Goal: Obtain resource: Obtain resource

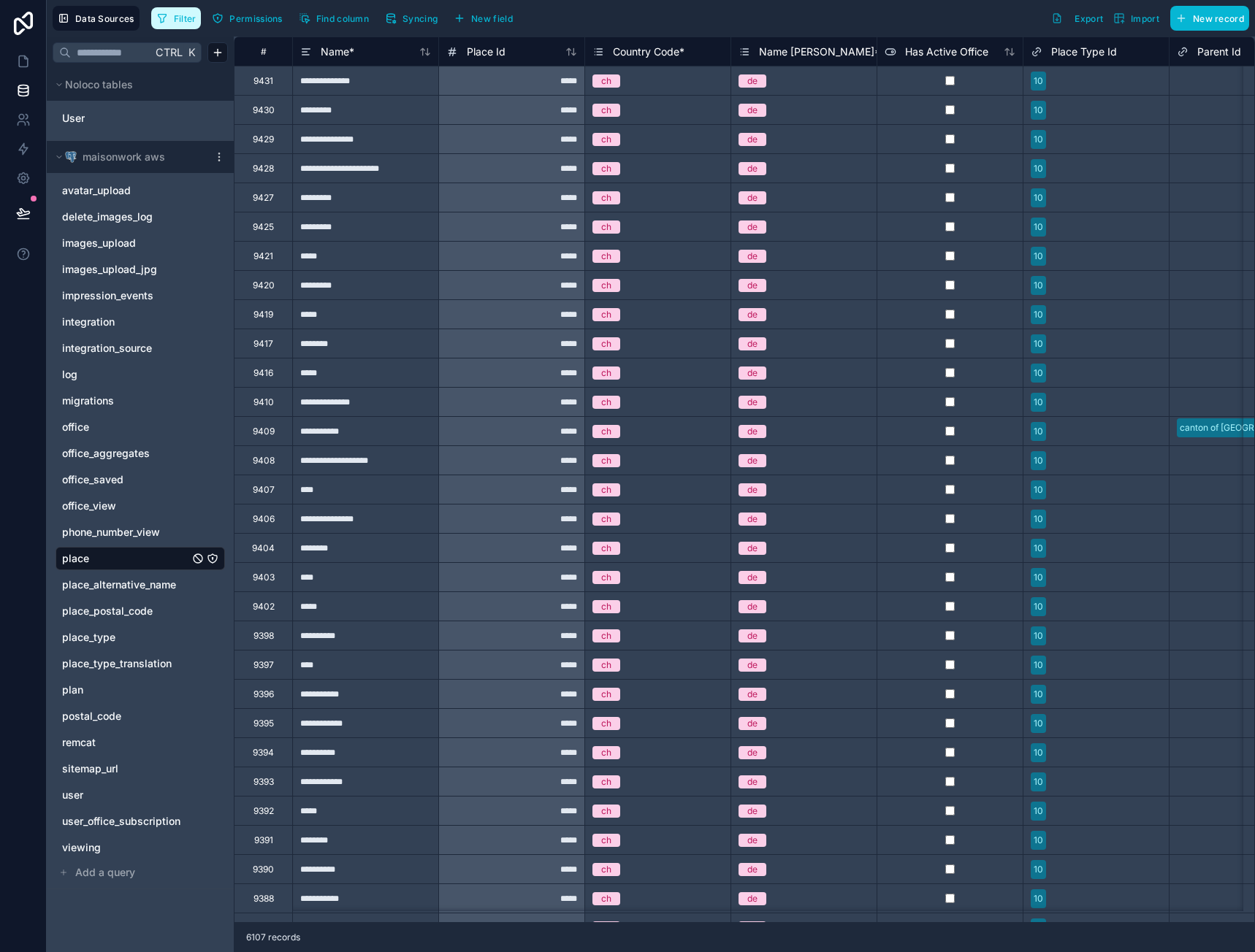
click at [187, 18] on span "Filter" at bounding box center [185, 18] width 23 height 11
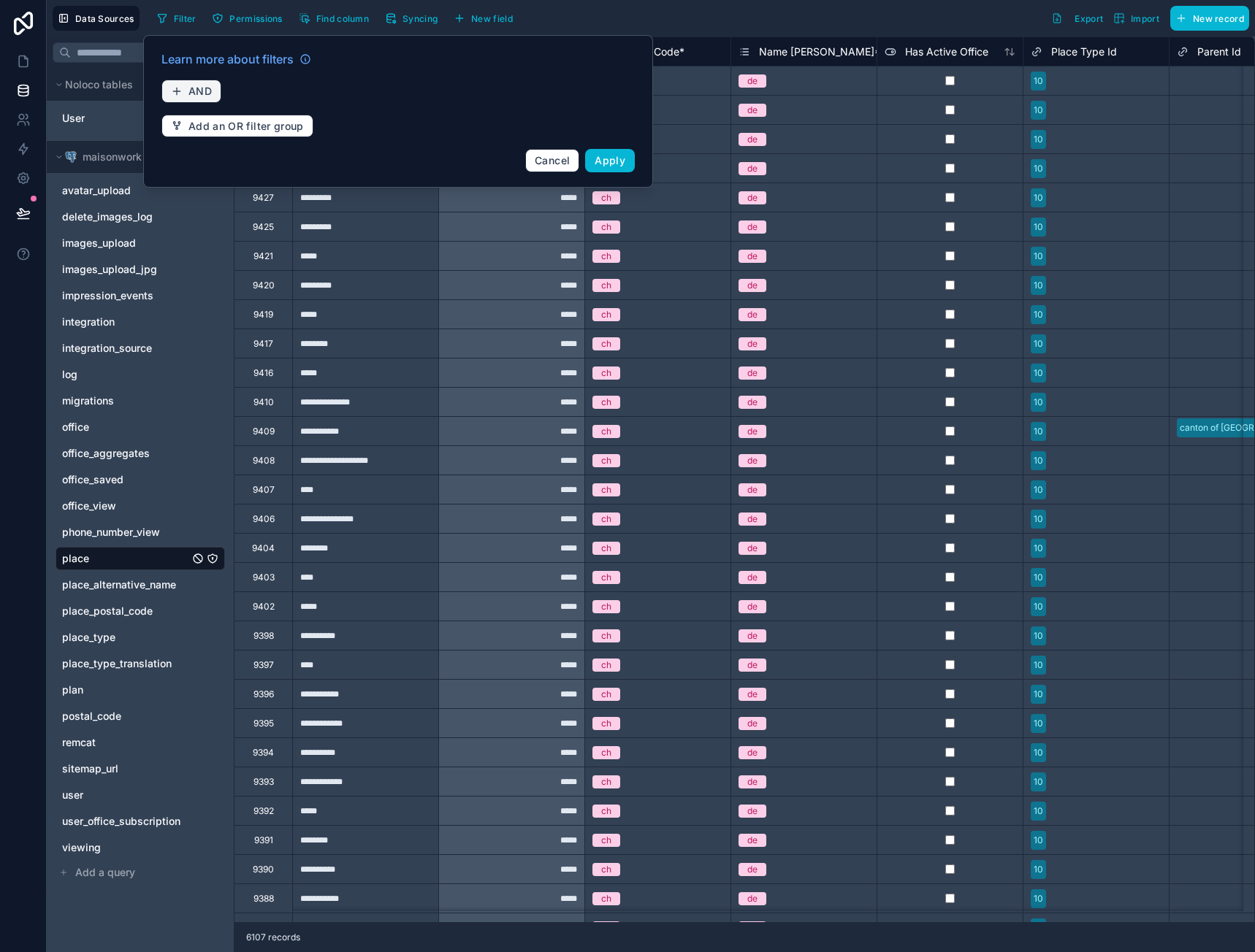
click at [205, 100] on button "AND" at bounding box center [191, 91] width 60 height 23
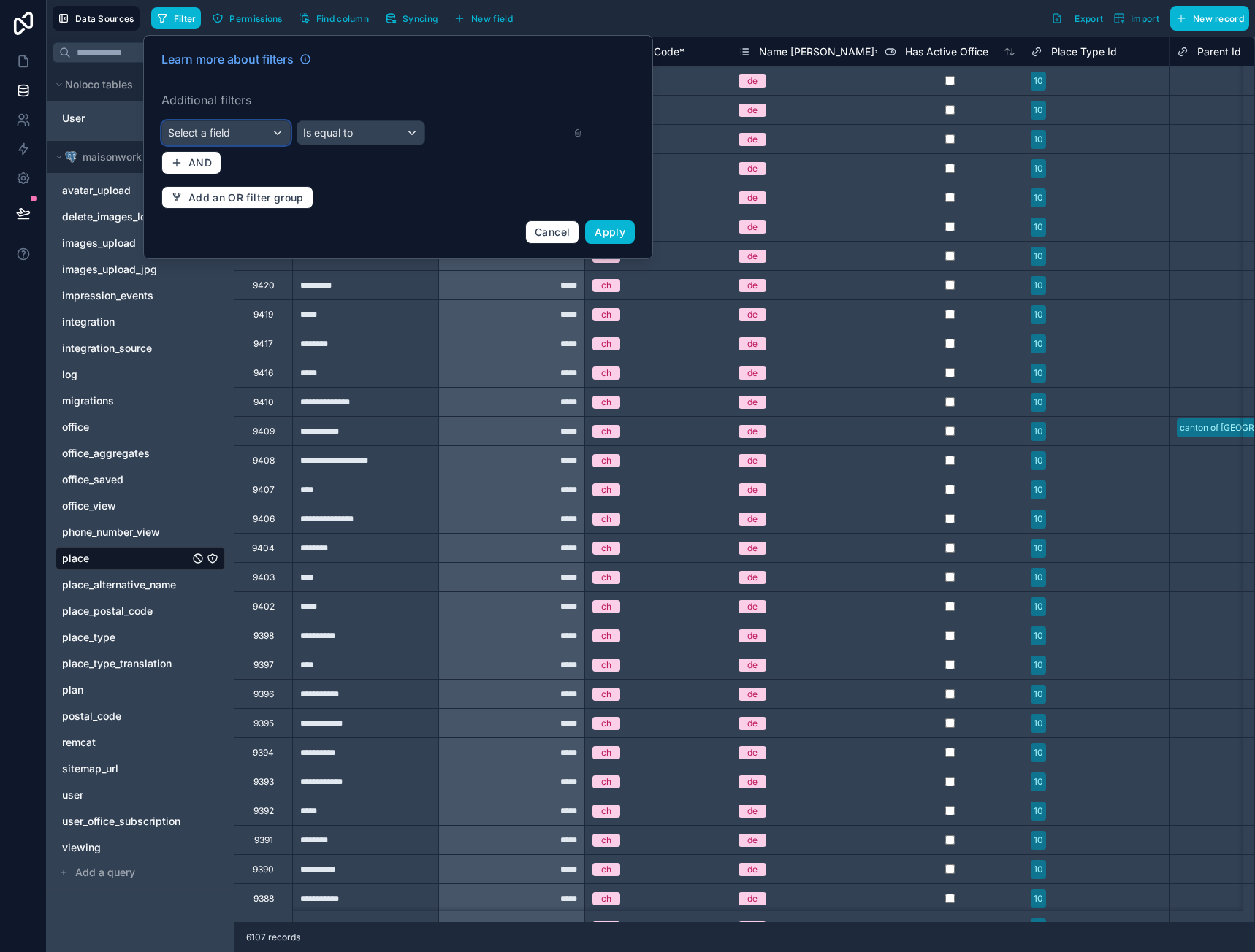
click at [258, 137] on div "Select a field" at bounding box center [226, 133] width 128 height 23
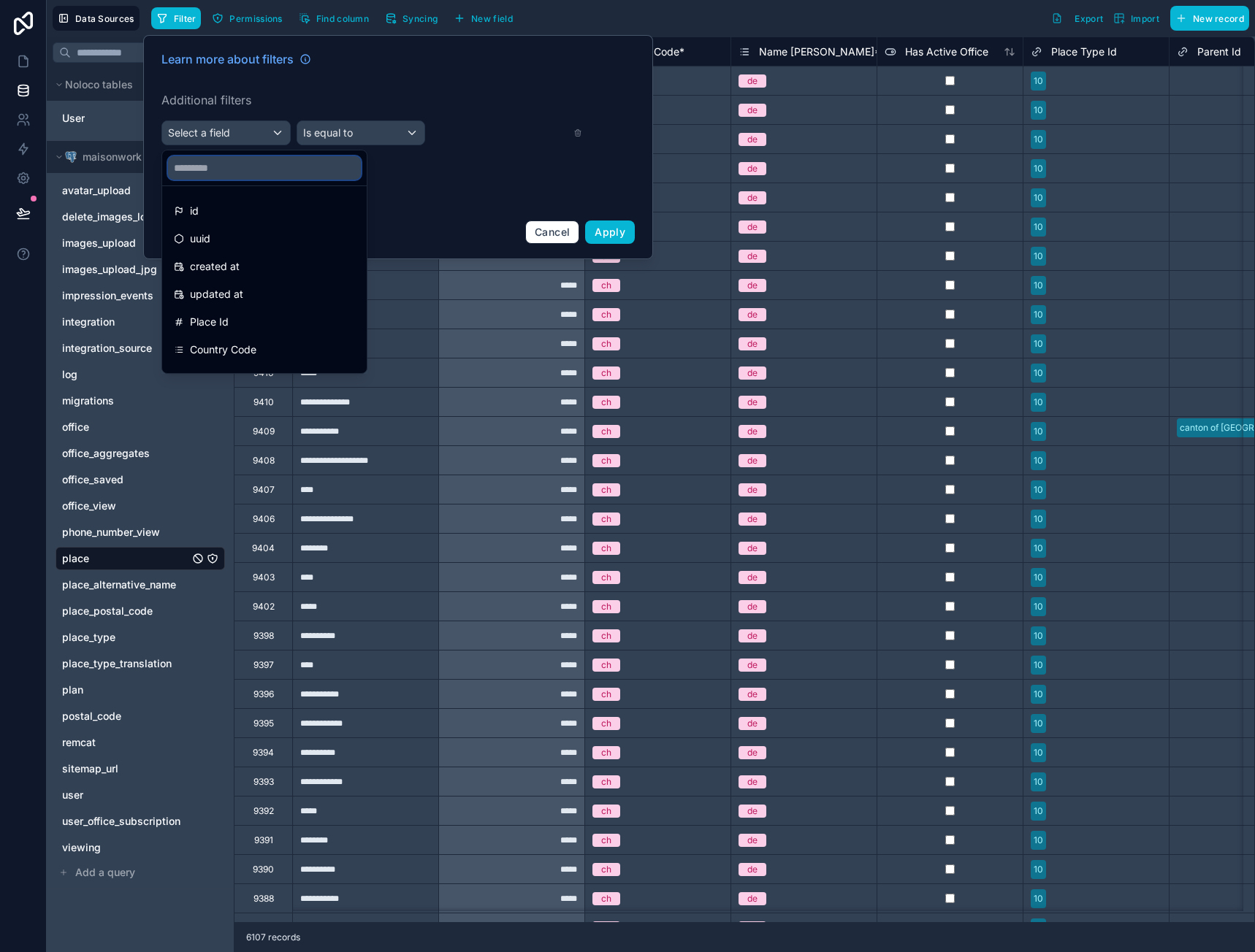
click at [226, 169] on input "text" at bounding box center [264, 168] width 193 height 23
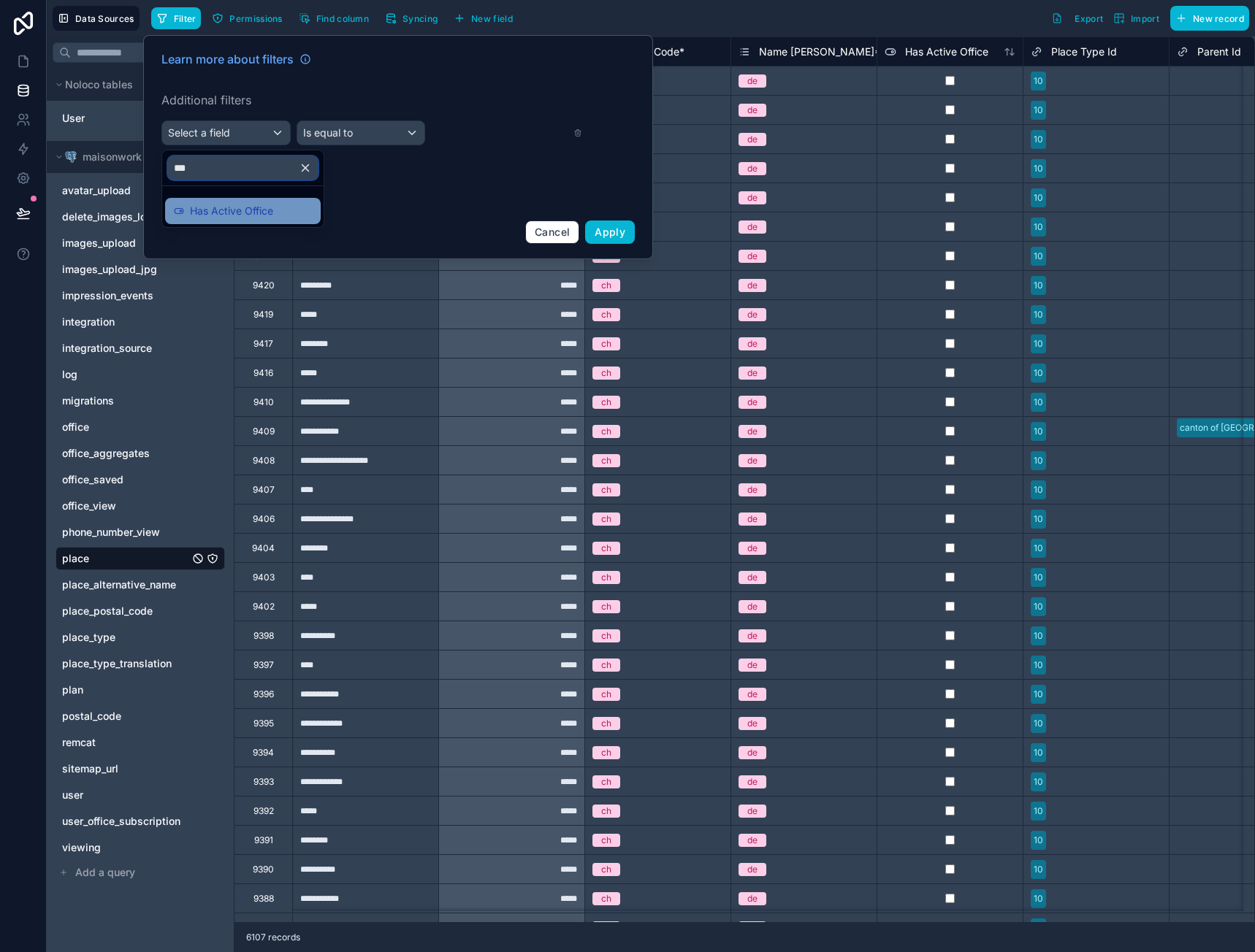
type input "***"
click at [232, 215] on span "Has Active Office" at bounding box center [231, 211] width 83 height 17
click at [609, 227] on span "Apply" at bounding box center [609, 232] width 31 height 12
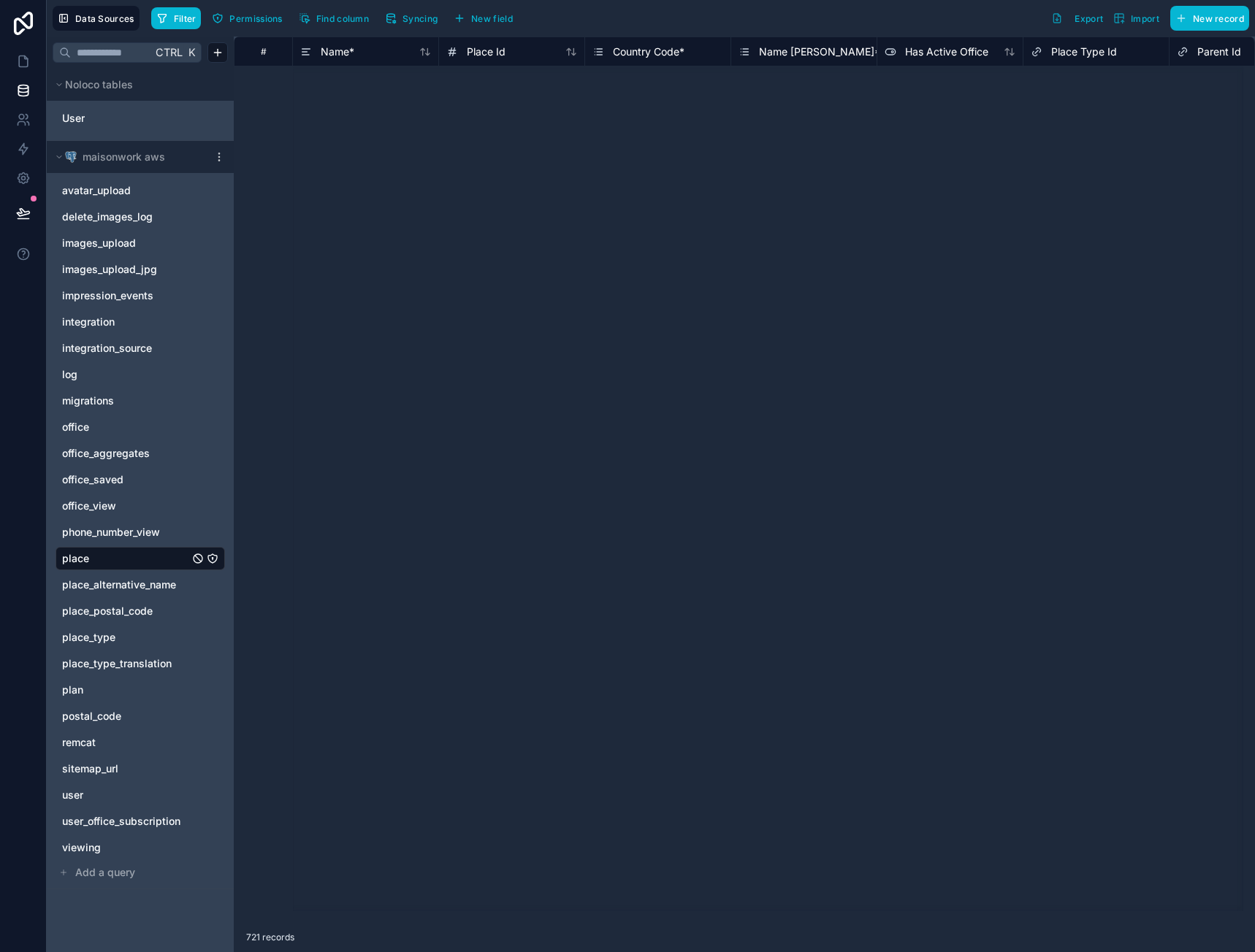
scroll to position [53119, 0]
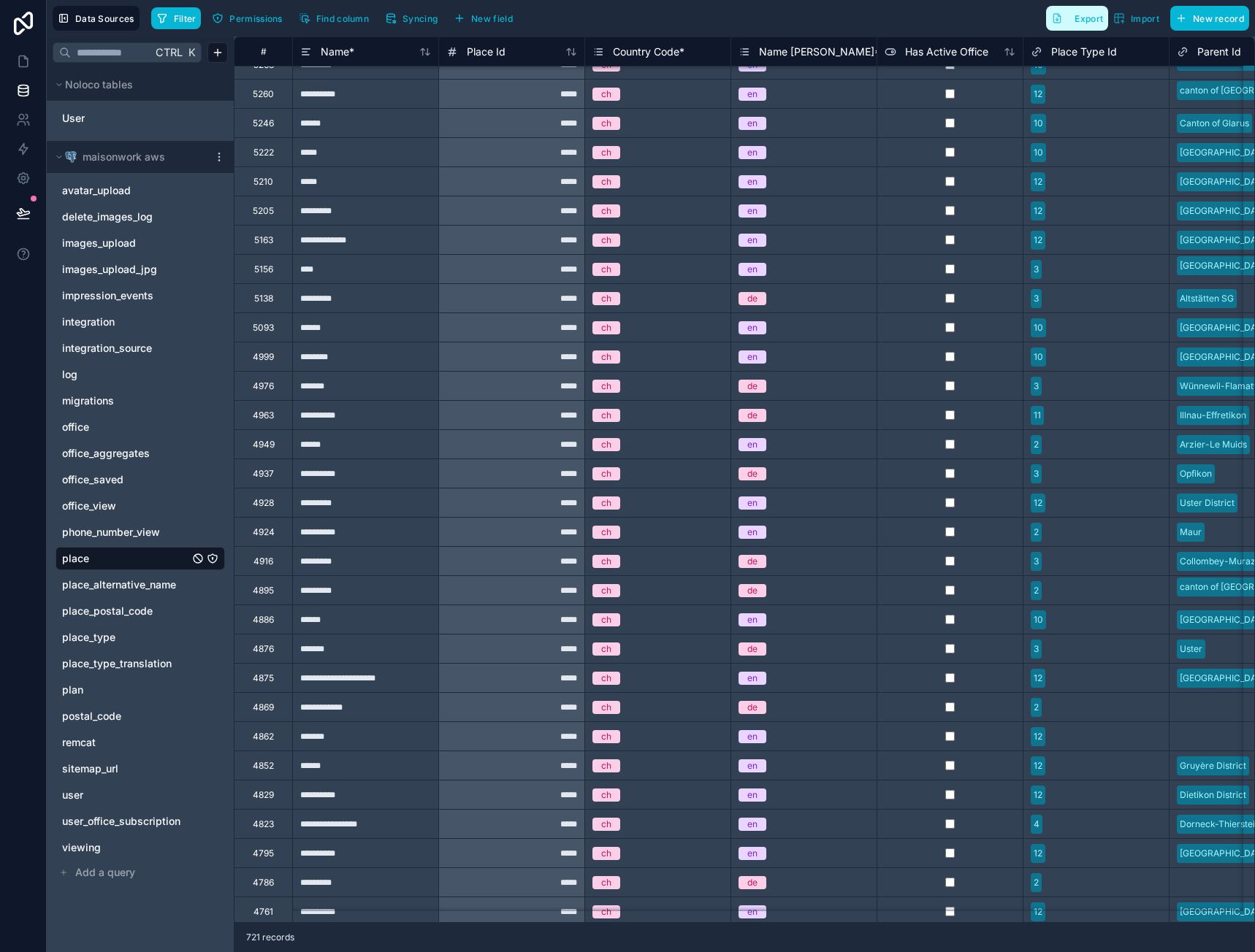
click at [1086, 21] on span "Export" at bounding box center [1089, 18] width 29 height 11
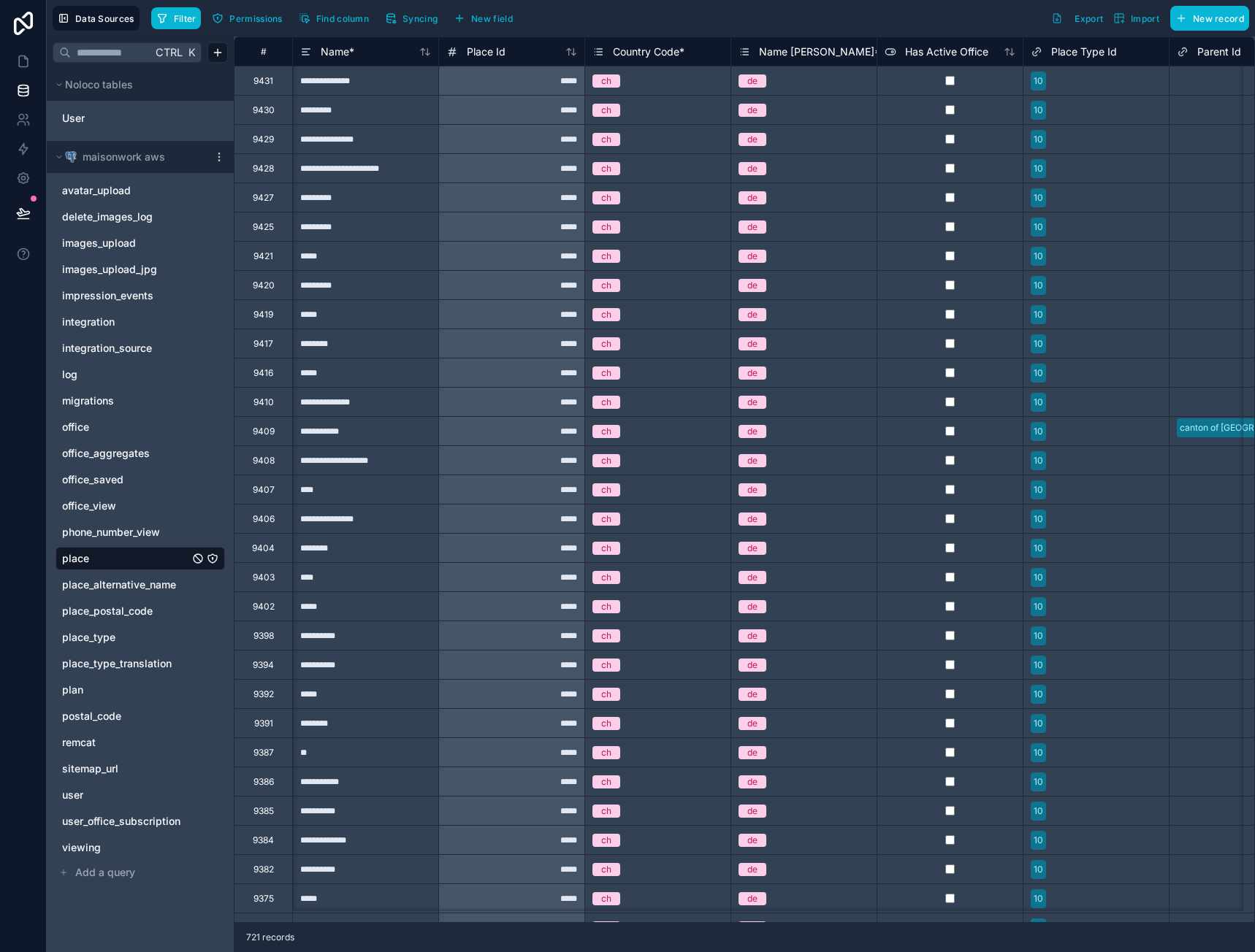
scroll to position [0, 17]
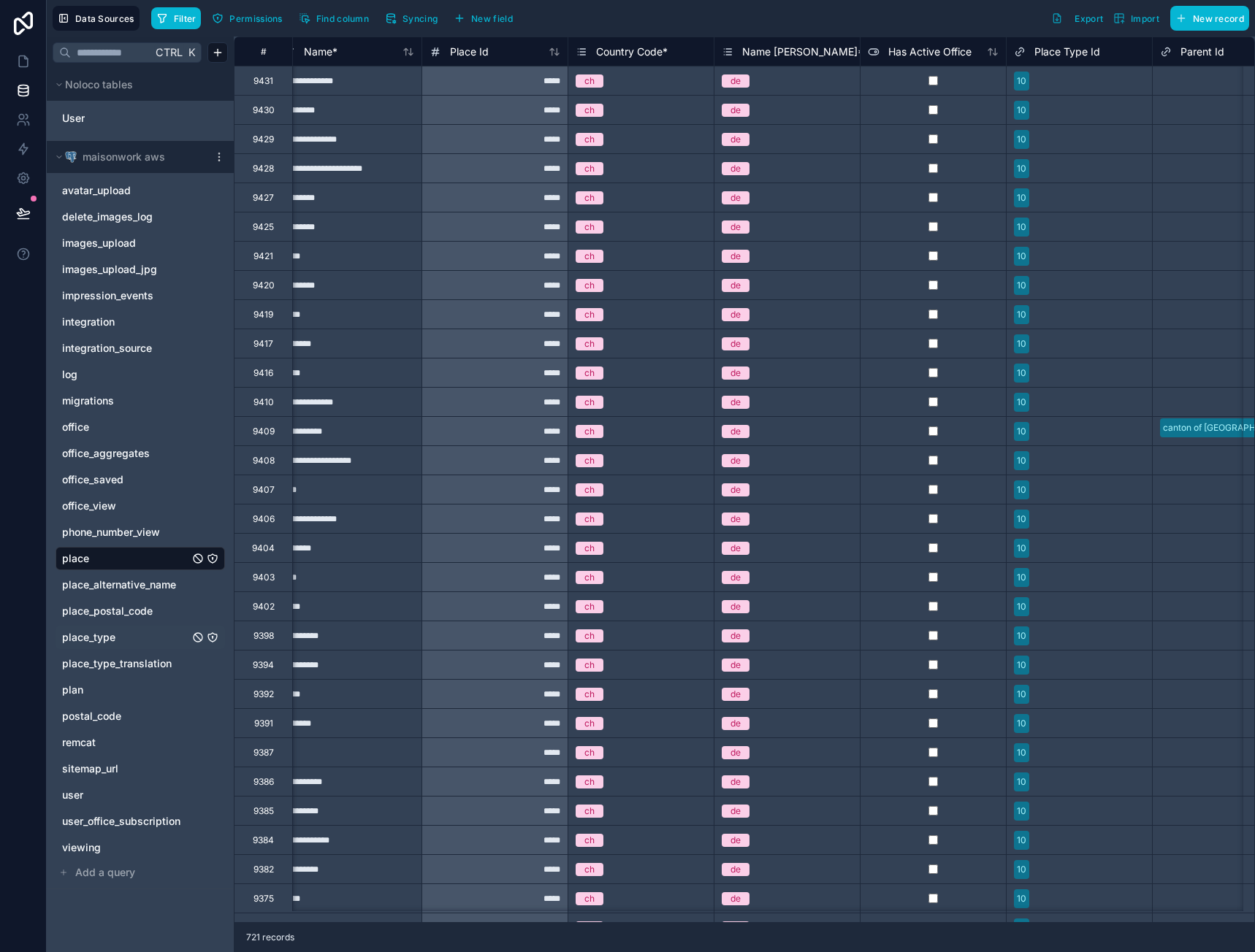
click at [120, 636] on link "place_type" at bounding box center [125, 637] width 127 height 14
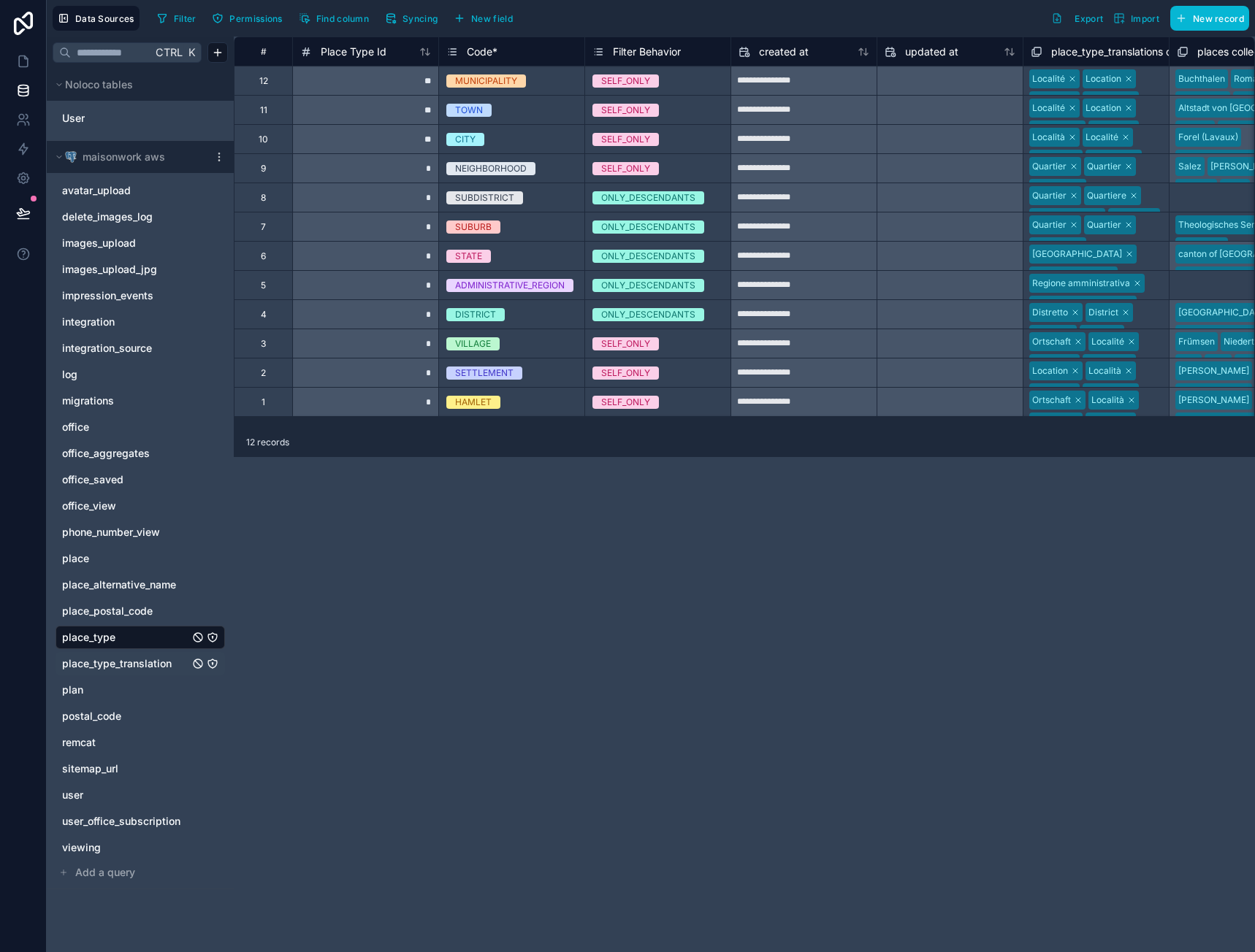
click at [147, 663] on span "place_type_translation" at bounding box center [116, 664] width 109 height 14
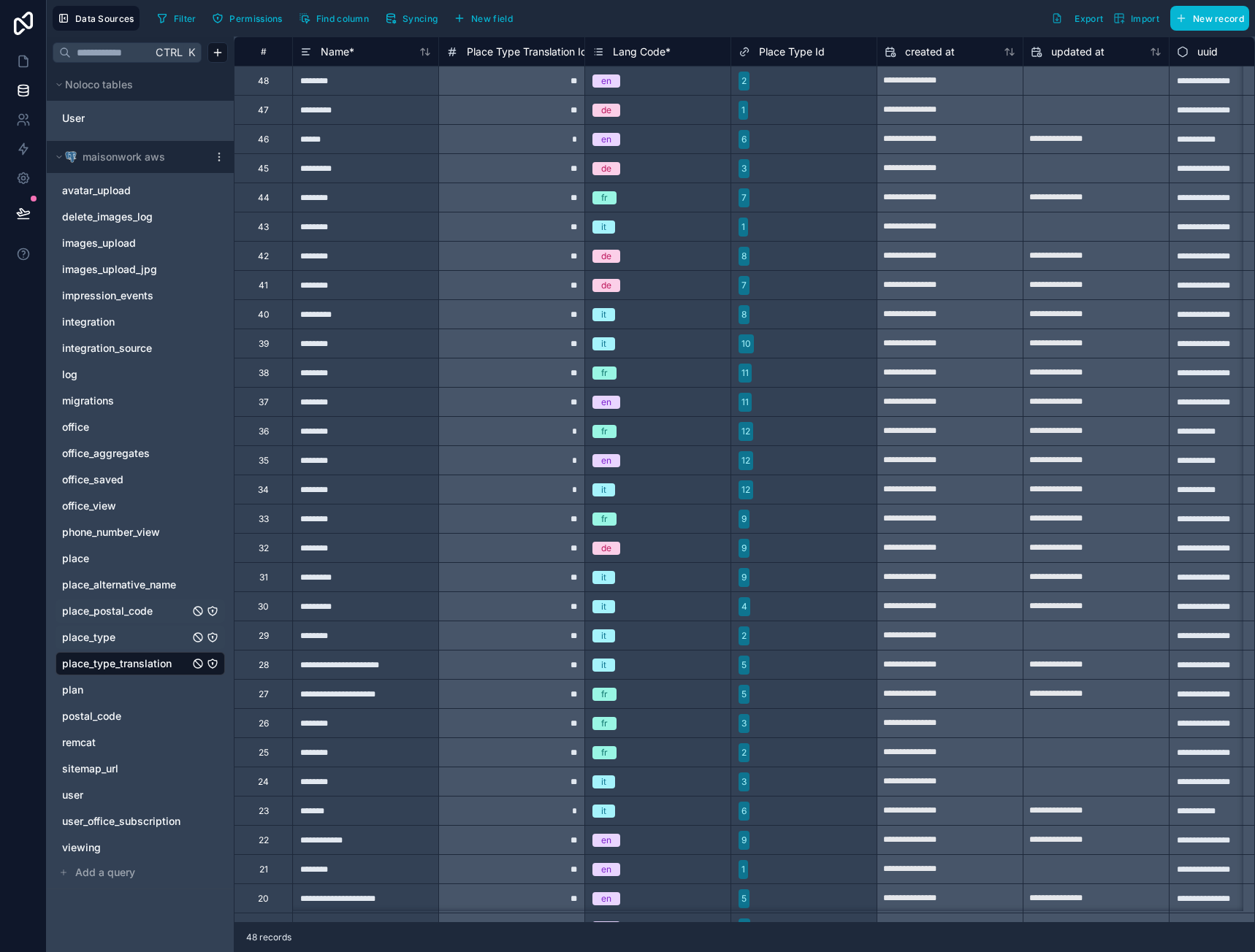
click at [127, 602] on div "place_postal_code" at bounding box center [140, 611] width 169 height 23
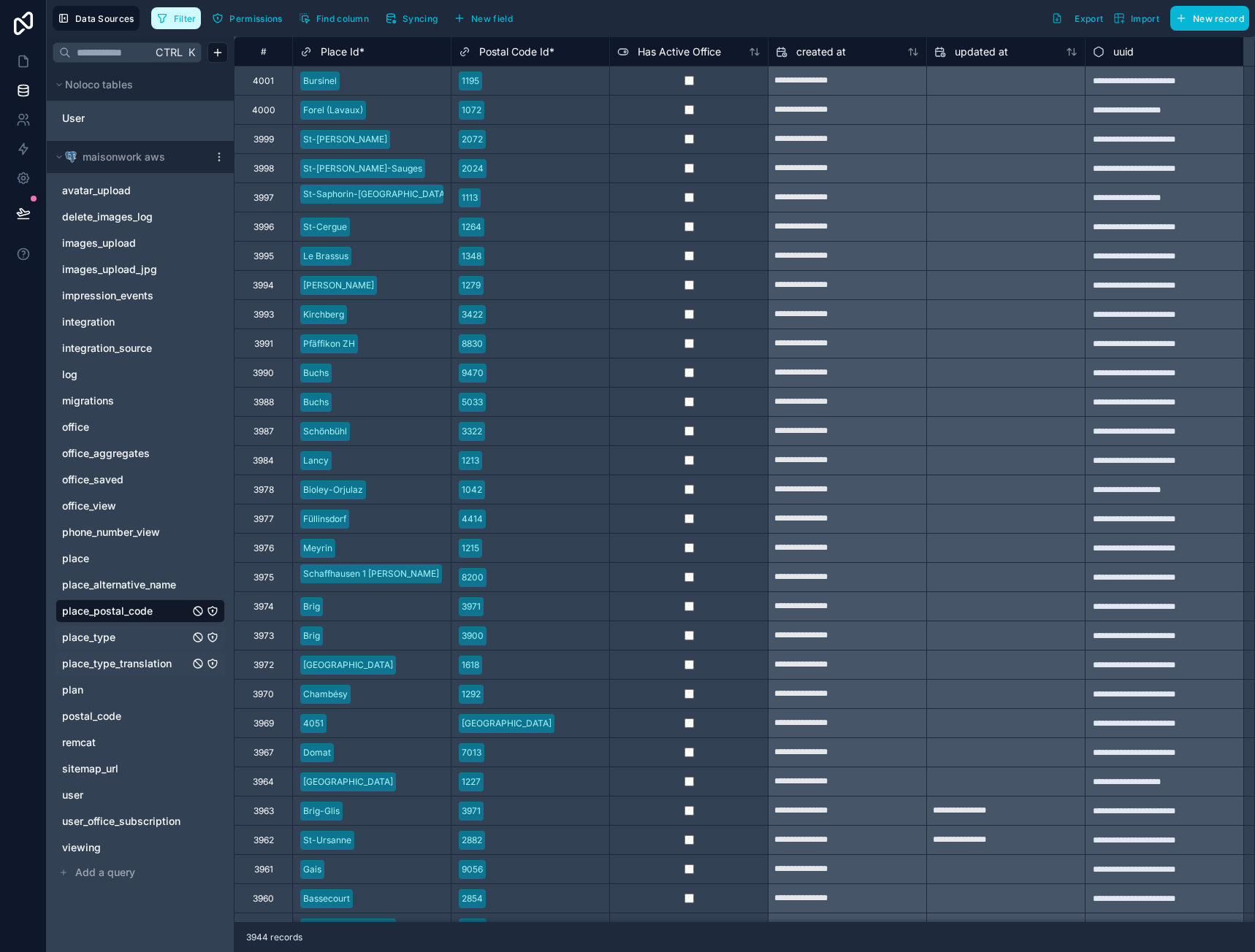
click at [185, 14] on span "Filter" at bounding box center [185, 18] width 23 height 11
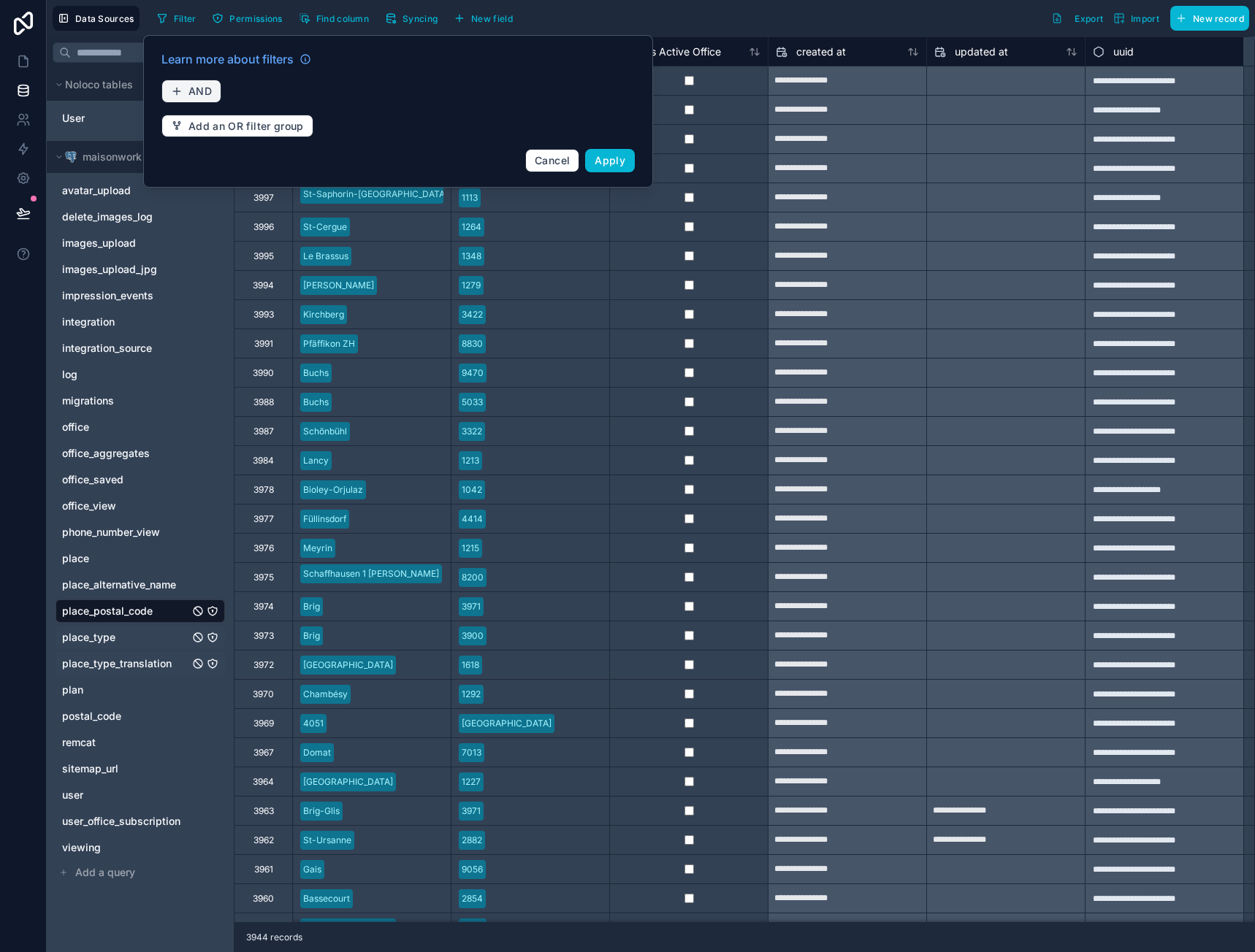
click at [192, 90] on span "AND" at bounding box center [200, 91] width 23 height 13
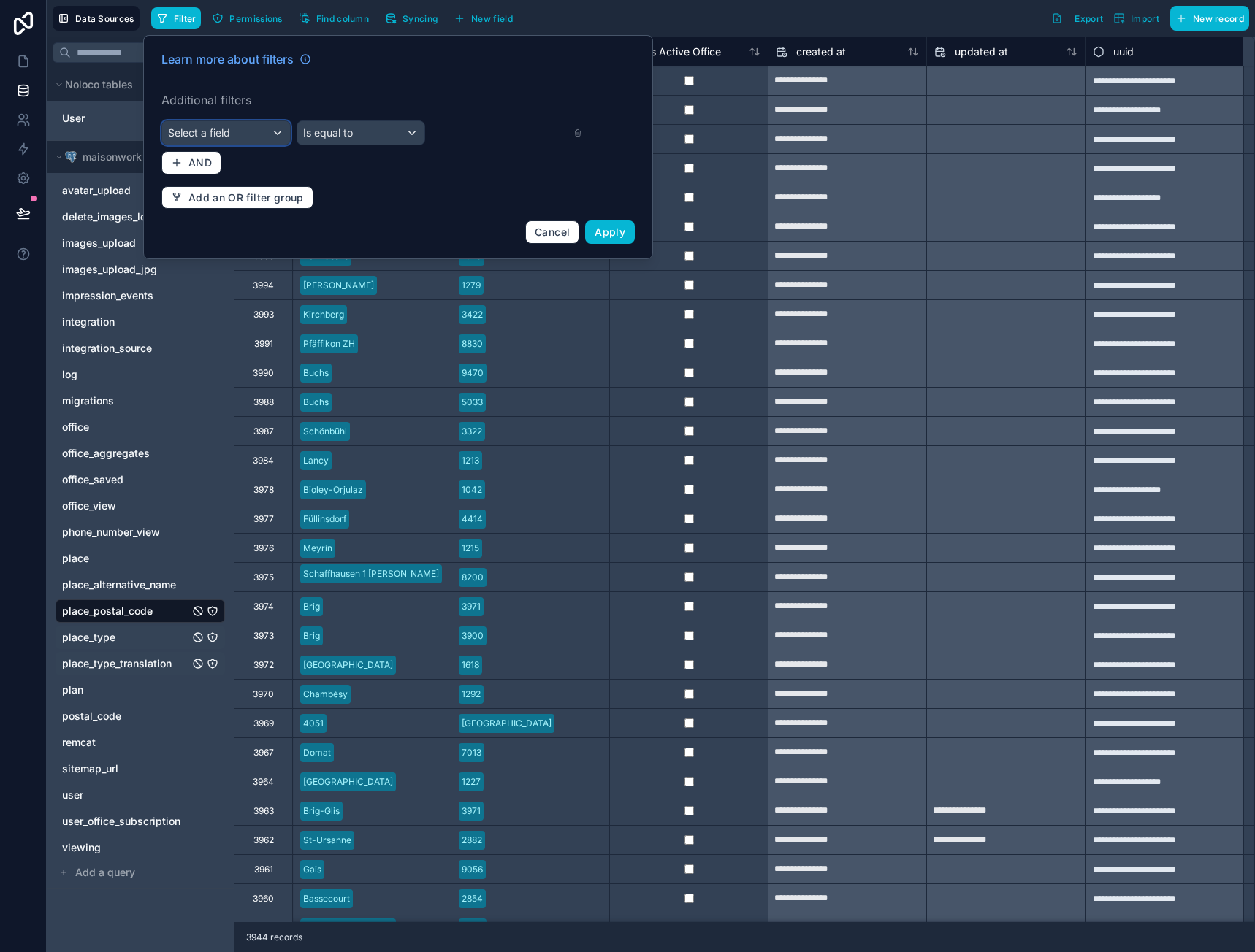
click at [275, 125] on div "Select a field" at bounding box center [226, 133] width 128 height 23
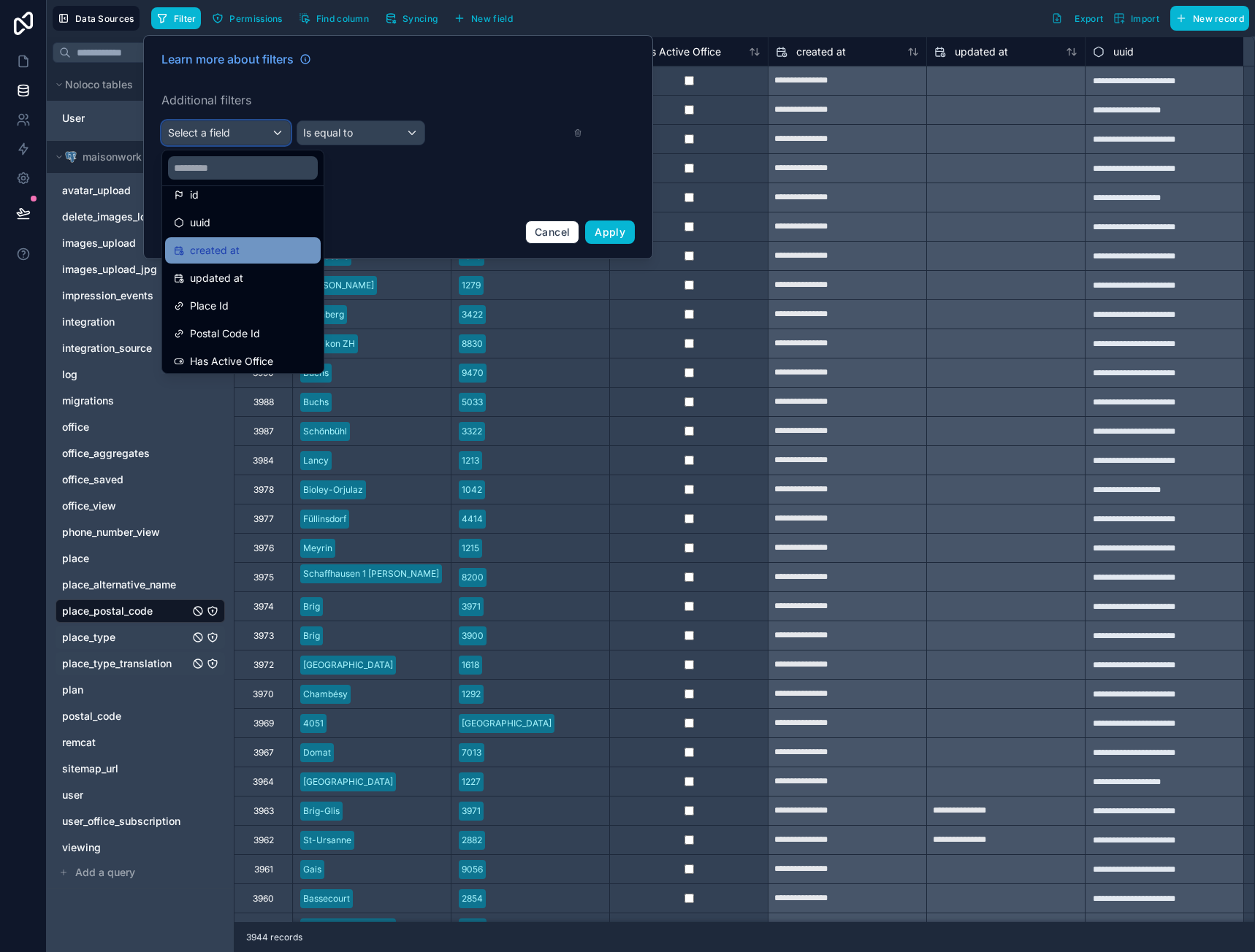
scroll to position [20, 0]
click at [270, 359] on span "Has Active Office" at bounding box center [231, 356] width 83 height 17
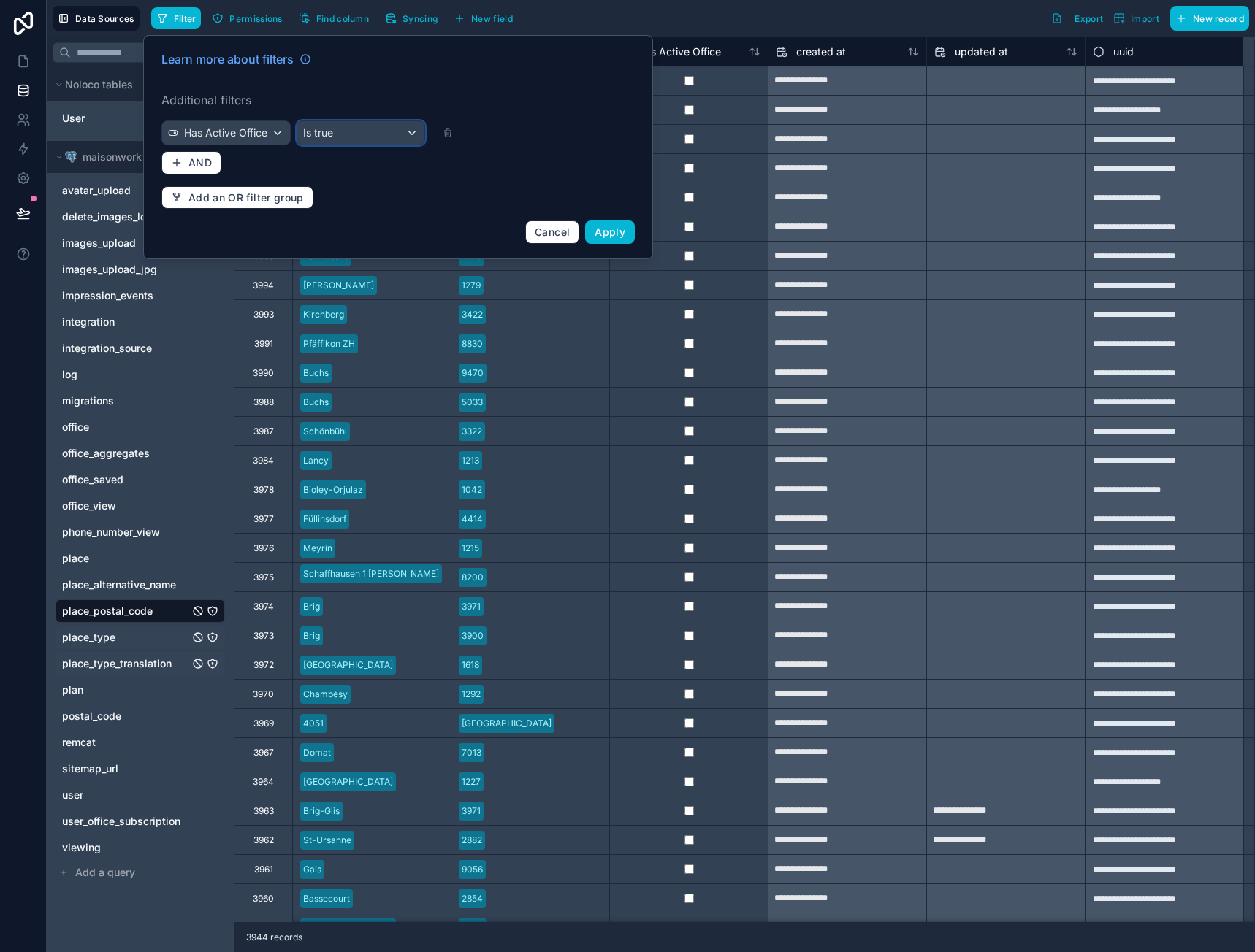
click at [337, 133] on div "Is true" at bounding box center [361, 133] width 128 height 23
click at [336, 212] on span "Is true" at bounding box center [325, 211] width 32 height 17
click at [611, 236] on span "Apply" at bounding box center [609, 232] width 31 height 12
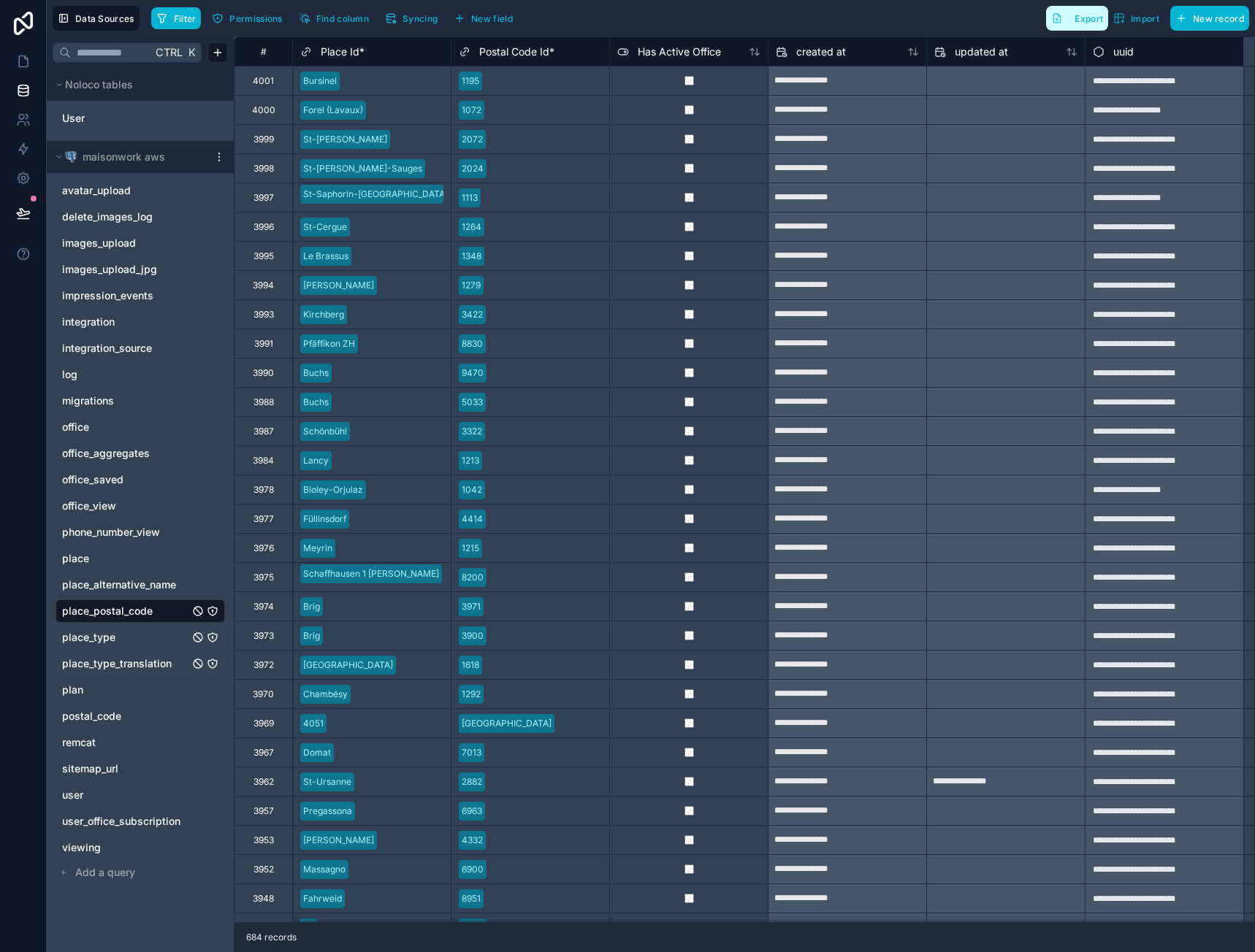
click at [1082, 20] on span "Export" at bounding box center [1089, 18] width 29 height 11
